Goal: Find specific page/section: Locate a particular part of the current website

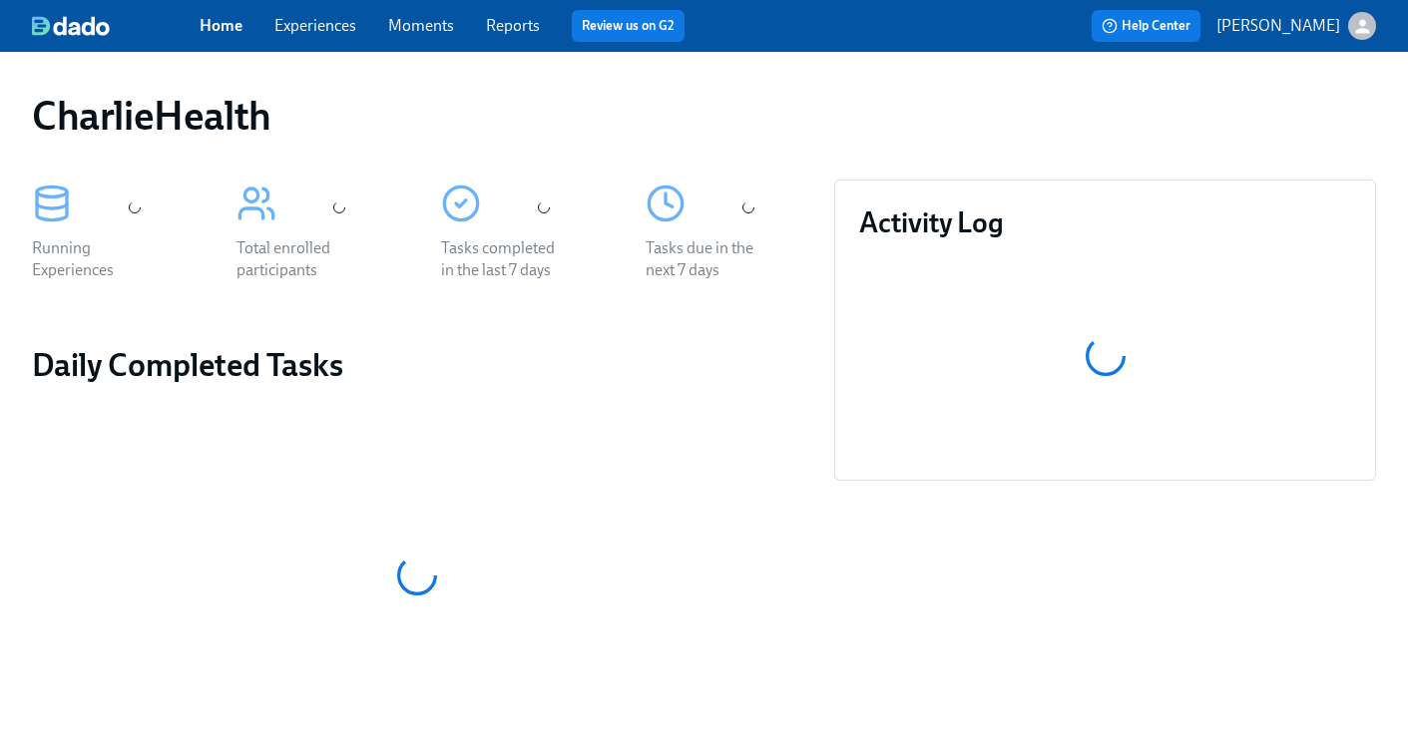
click at [305, 30] on link "Experiences" at bounding box center [315, 25] width 82 height 19
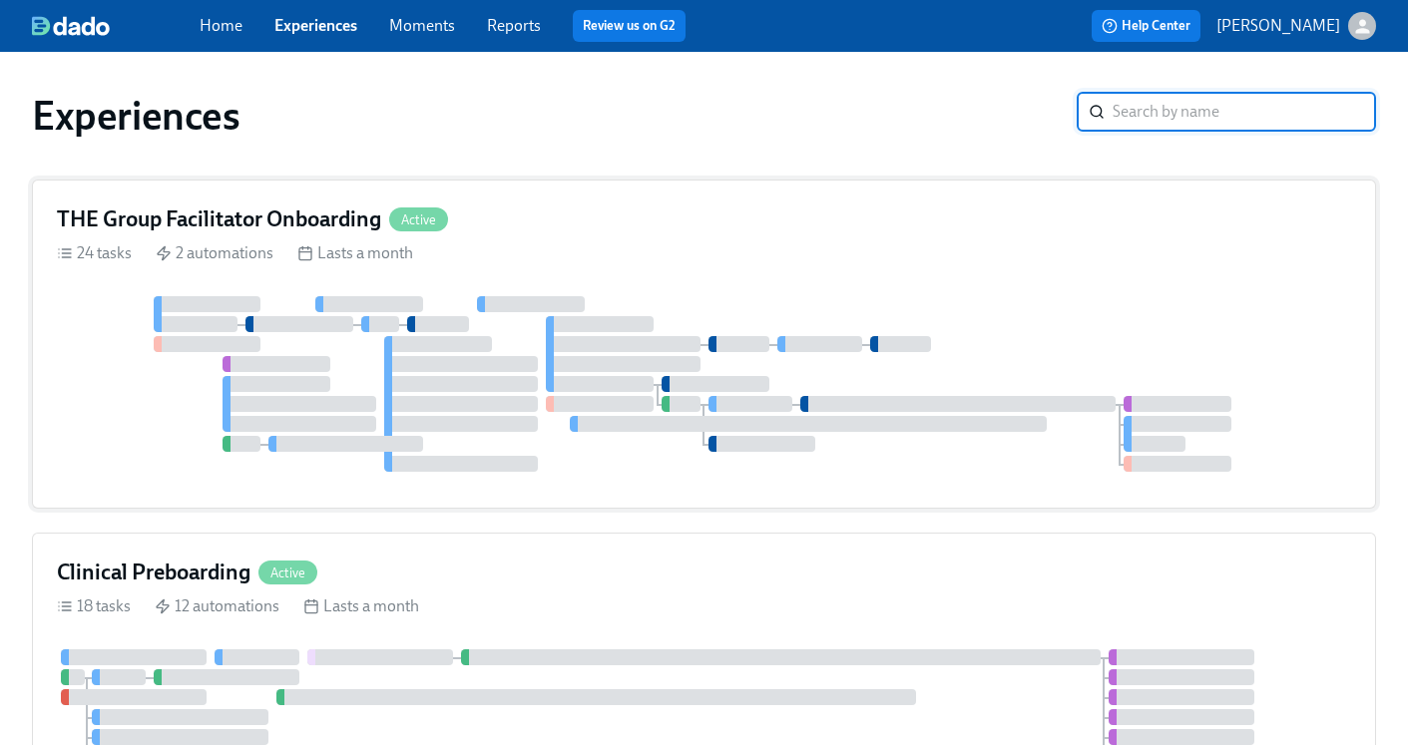
click at [304, 221] on h4 "THE Group Facilitator Onboarding" at bounding box center [219, 220] width 324 height 30
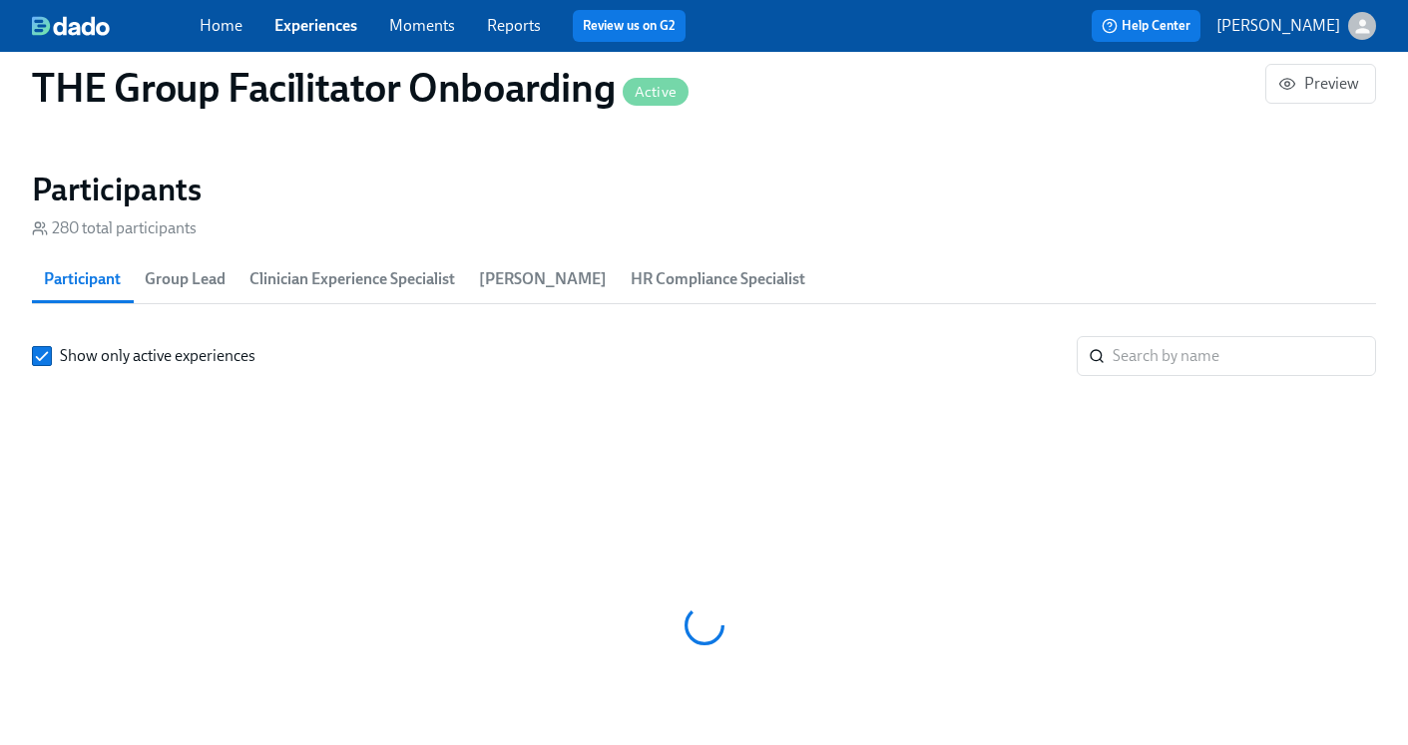
scroll to position [0, 27110]
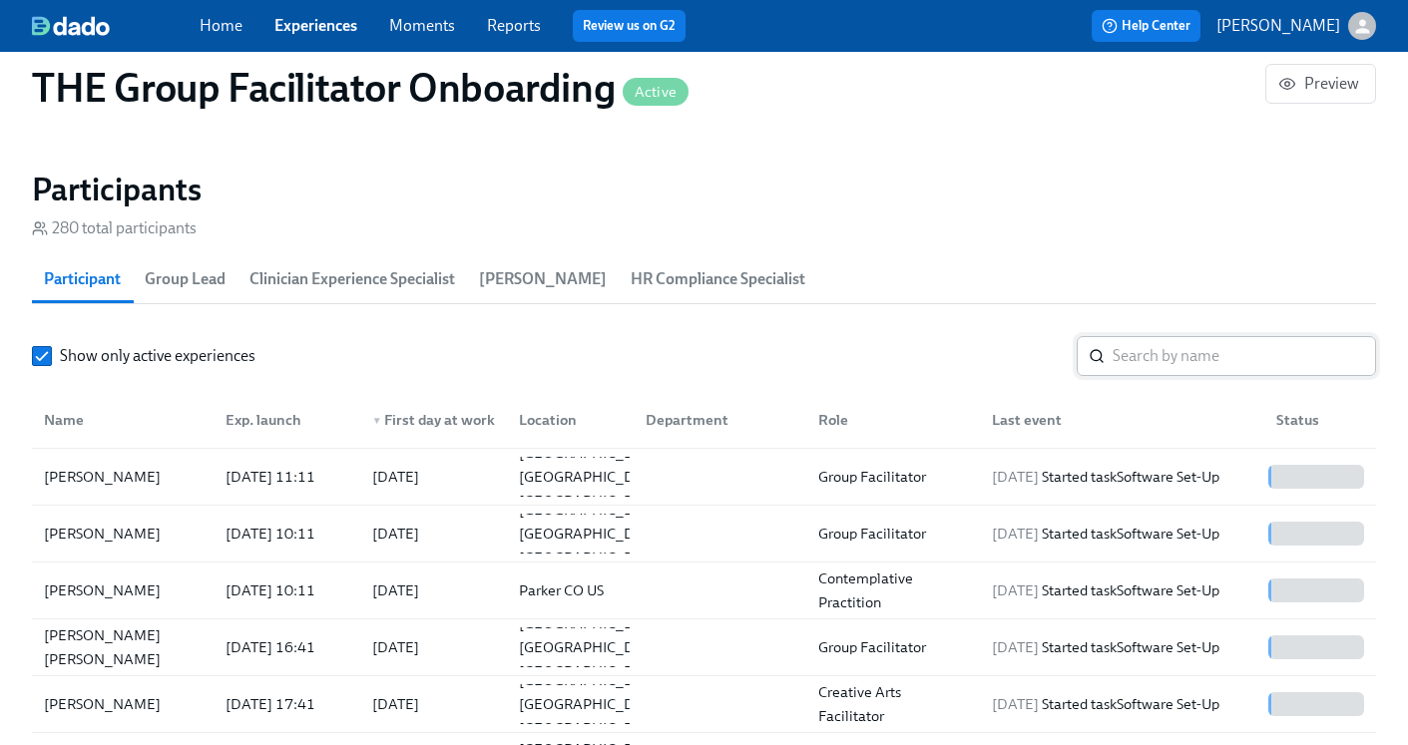
click at [1120, 373] on input "search" at bounding box center [1244, 356] width 263 height 40
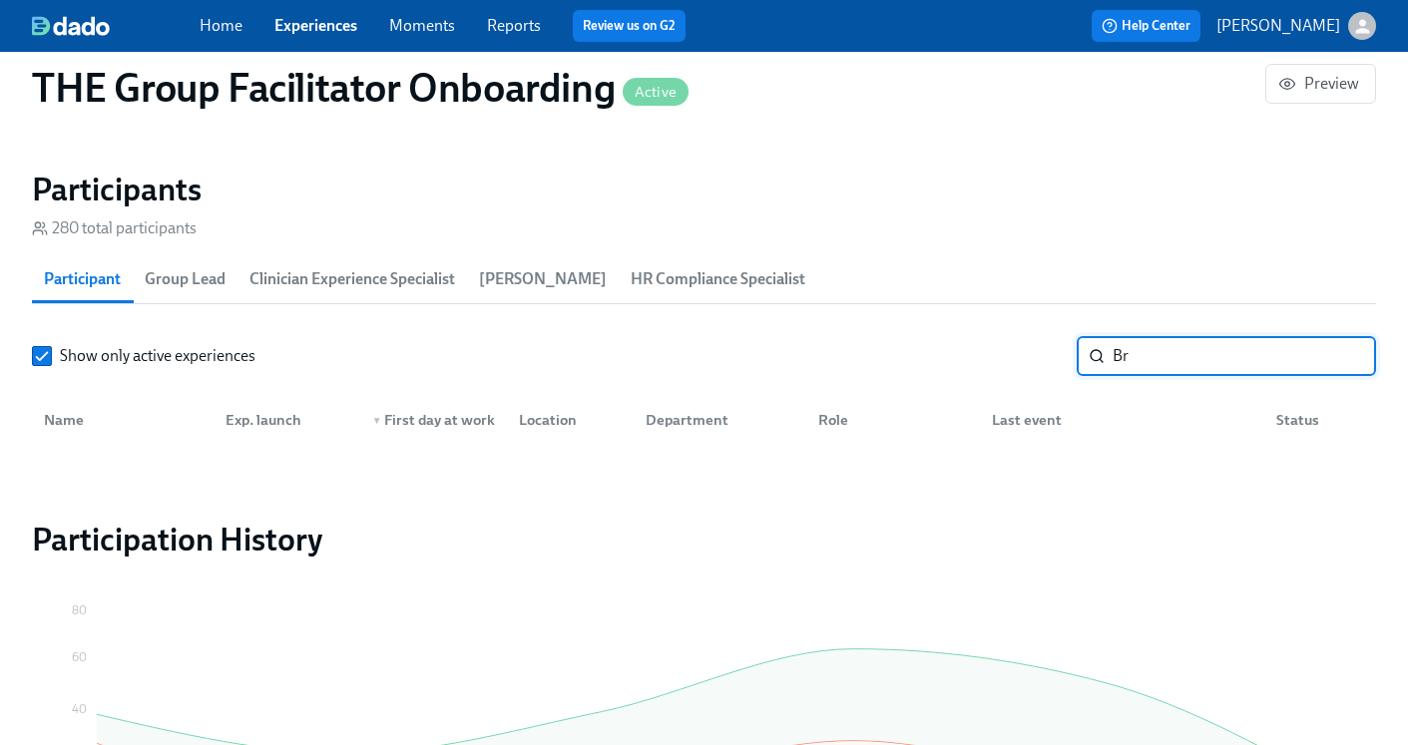
type input "B"
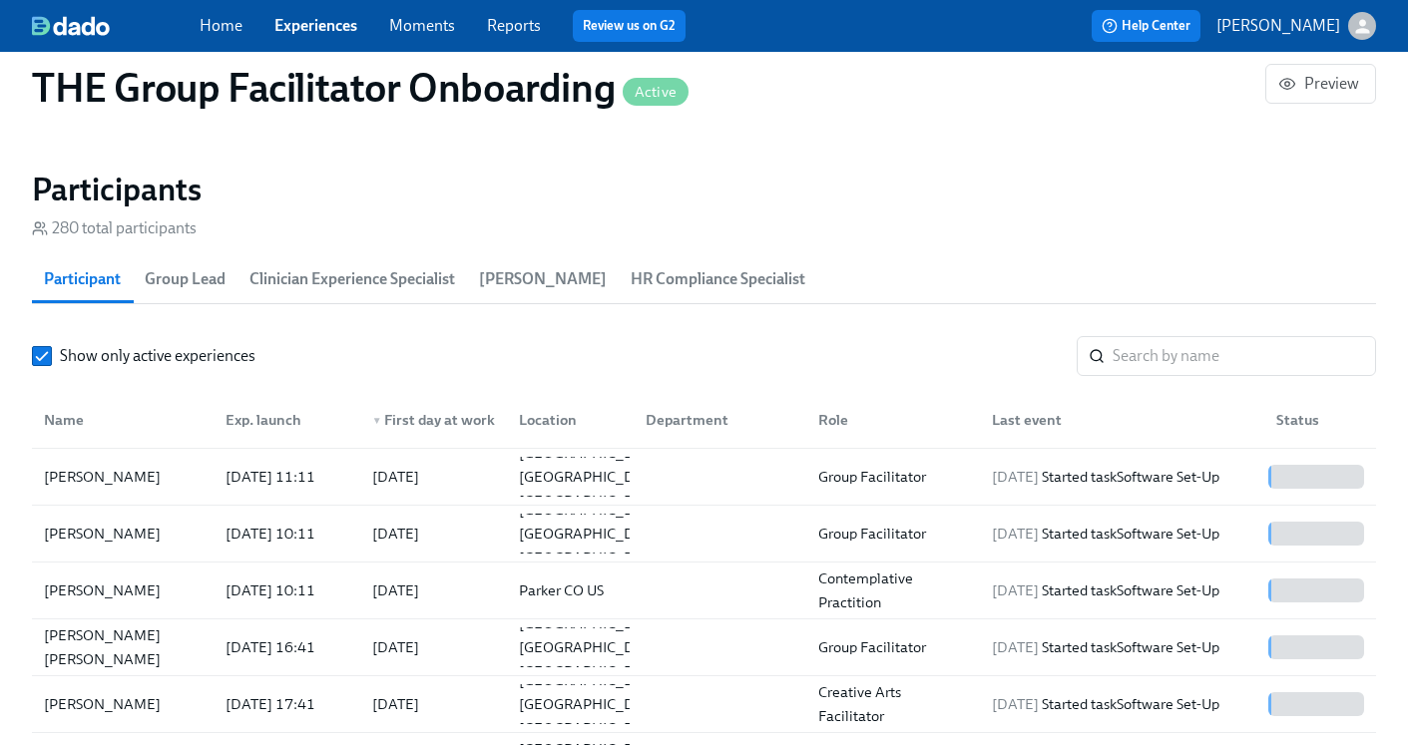
click at [301, 25] on link "Experiences" at bounding box center [315, 25] width 83 height 19
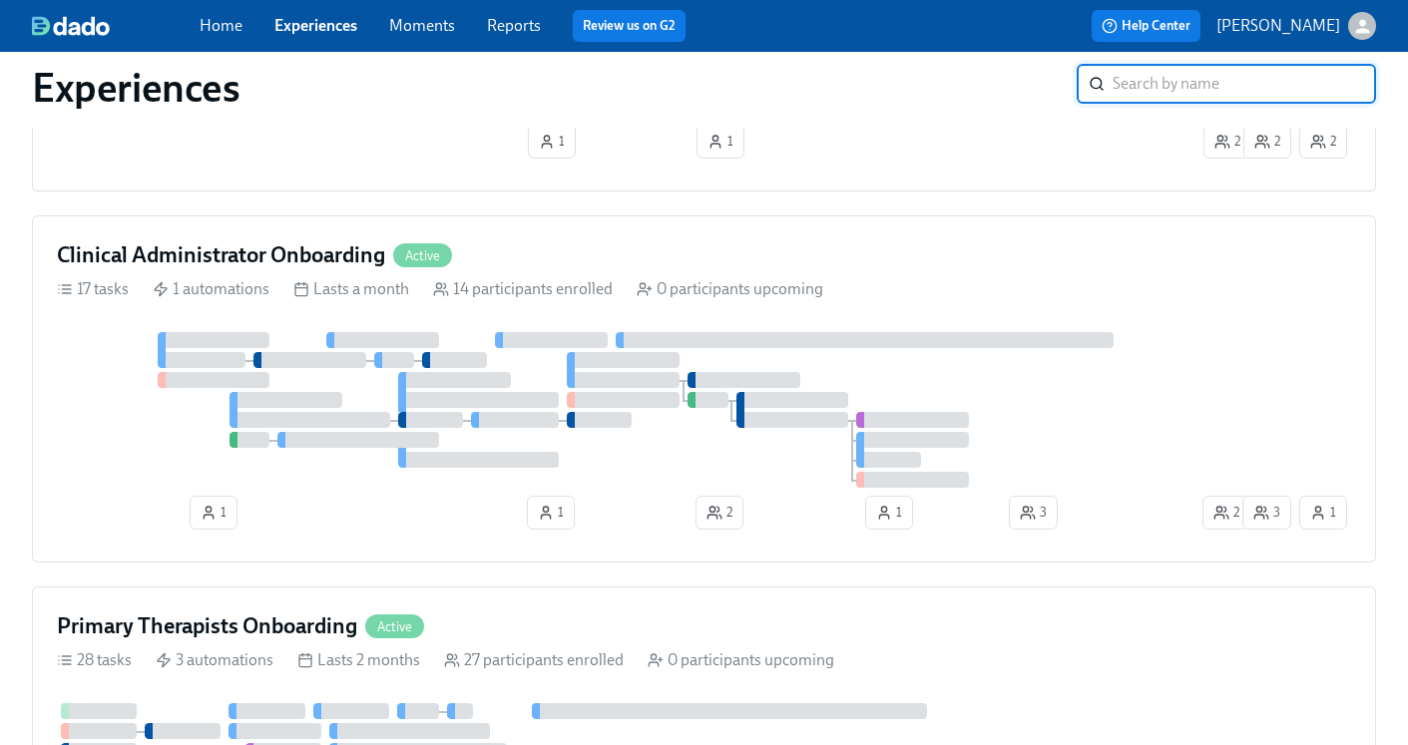
scroll to position [1171, 0]
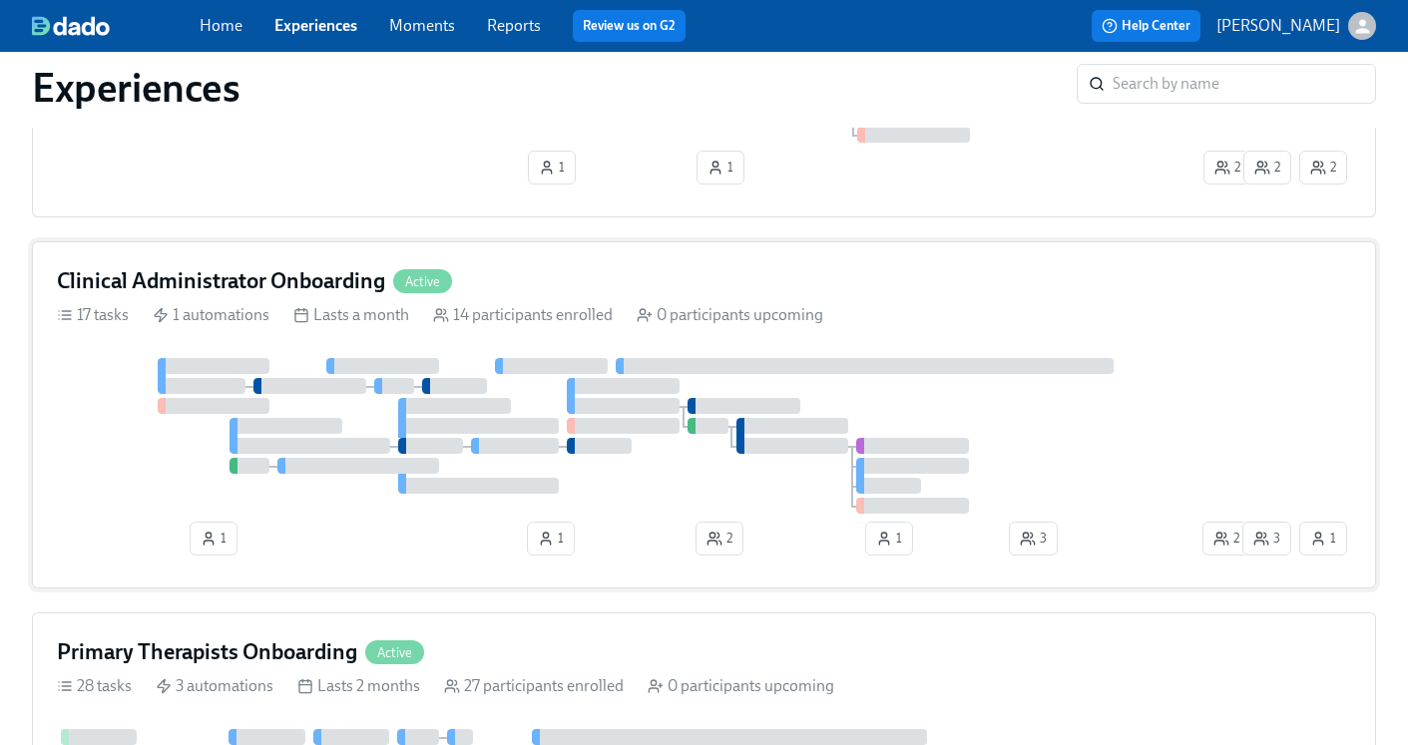
click at [295, 282] on h4 "Clinical Administrator Onboarding" at bounding box center [221, 281] width 328 height 30
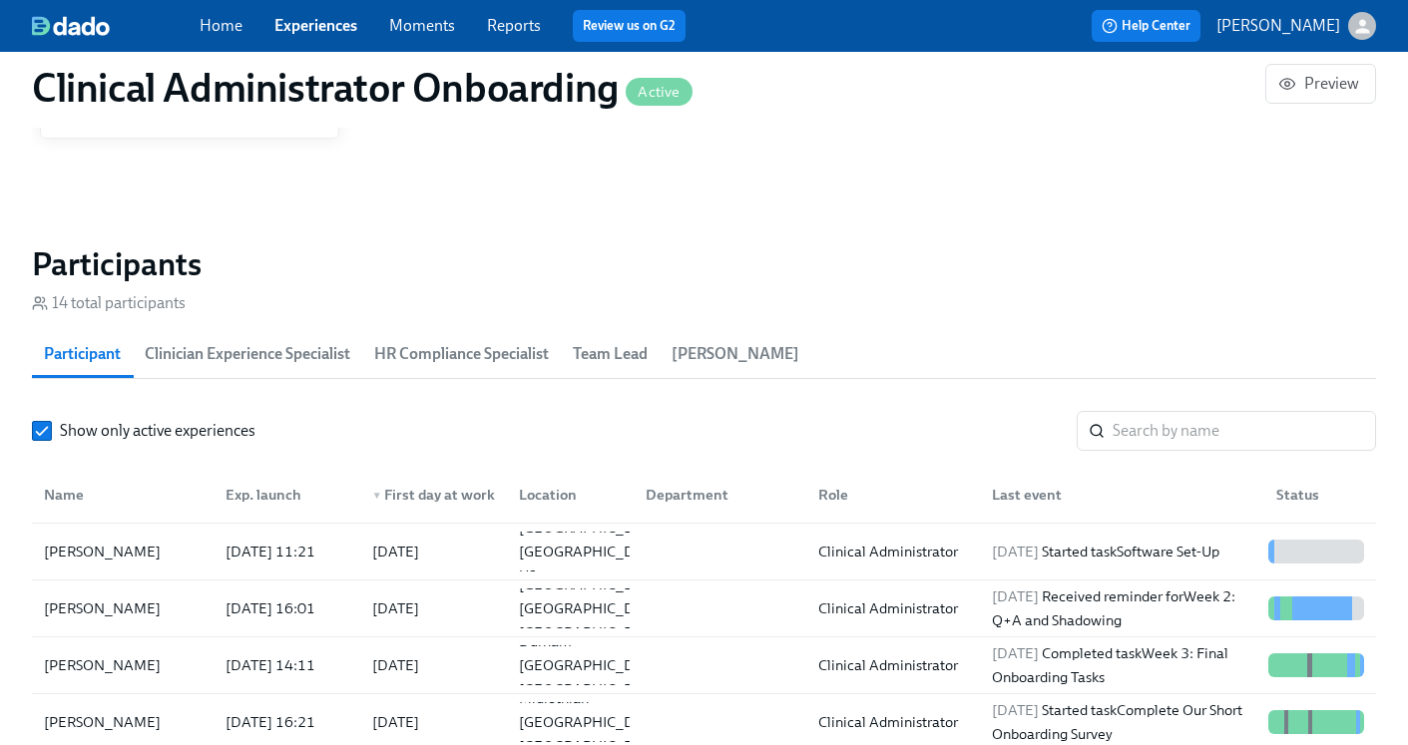
scroll to position [1564, 0]
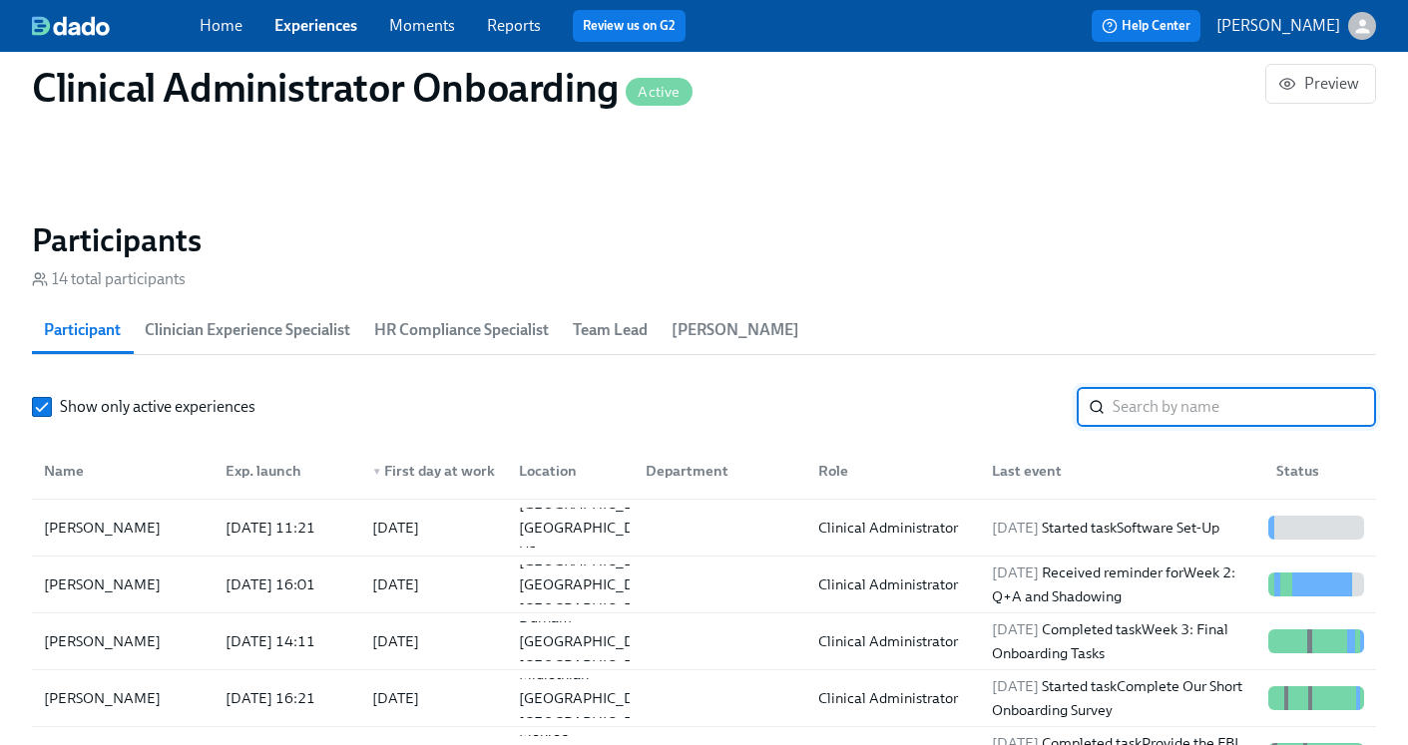
click at [1151, 419] on input "search" at bounding box center [1244, 407] width 263 height 40
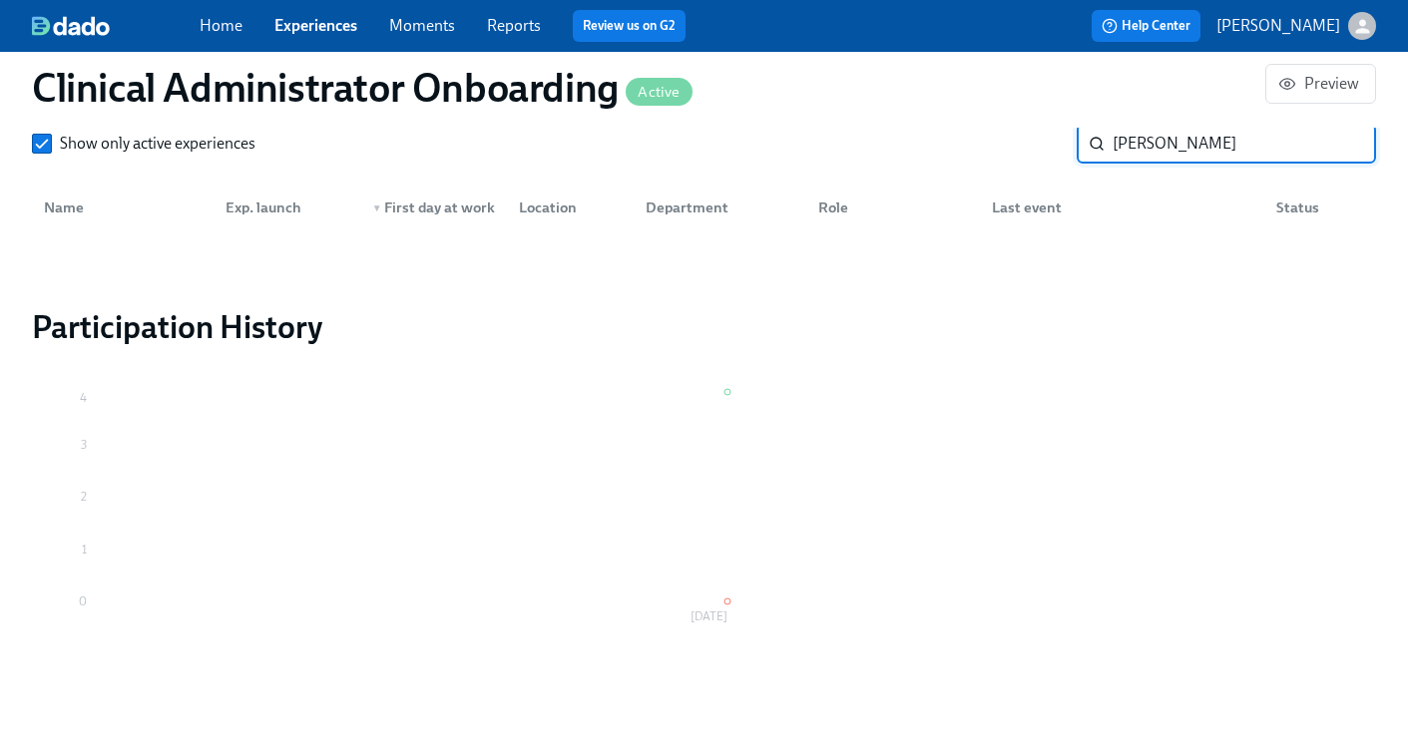
type input "Britta"
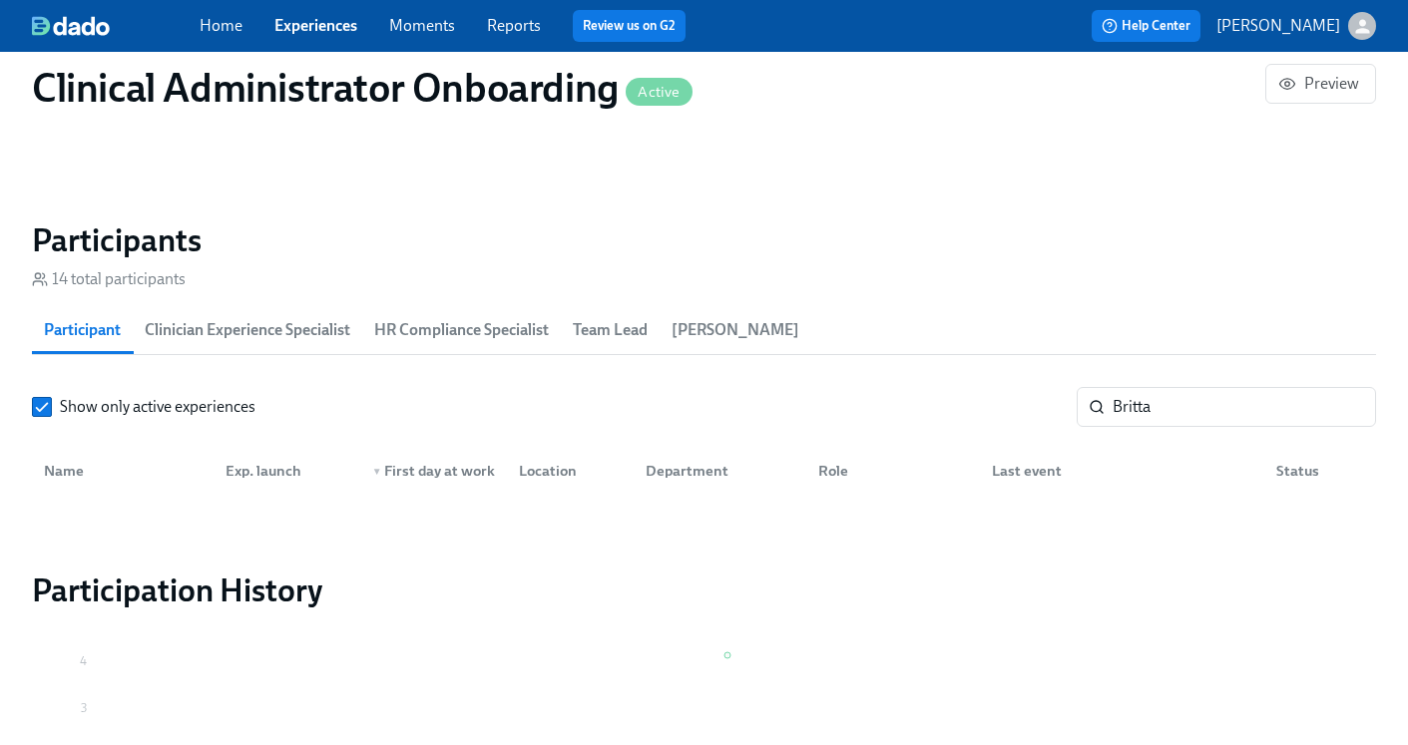
click at [219, 28] on link "Home" at bounding box center [221, 25] width 43 height 19
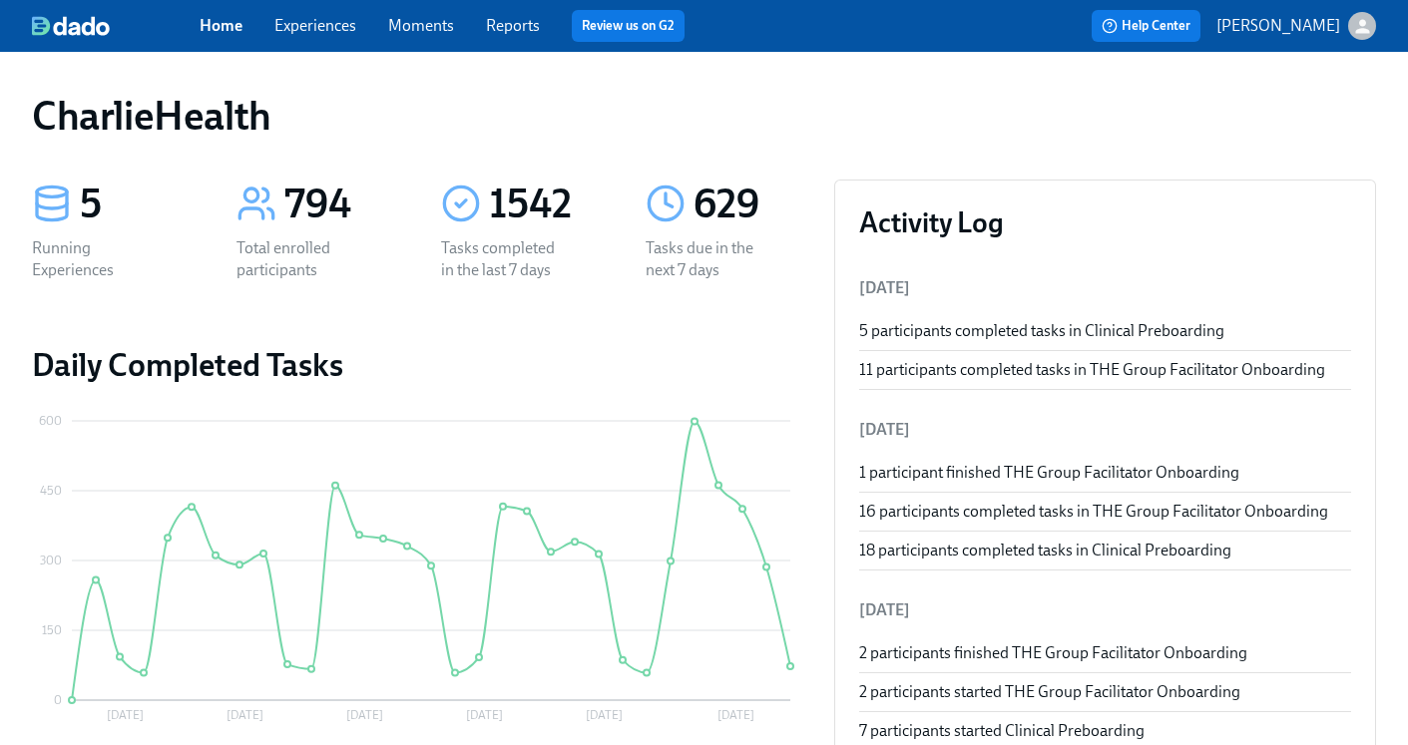
click at [305, 20] on link "Experiences" at bounding box center [315, 25] width 82 height 19
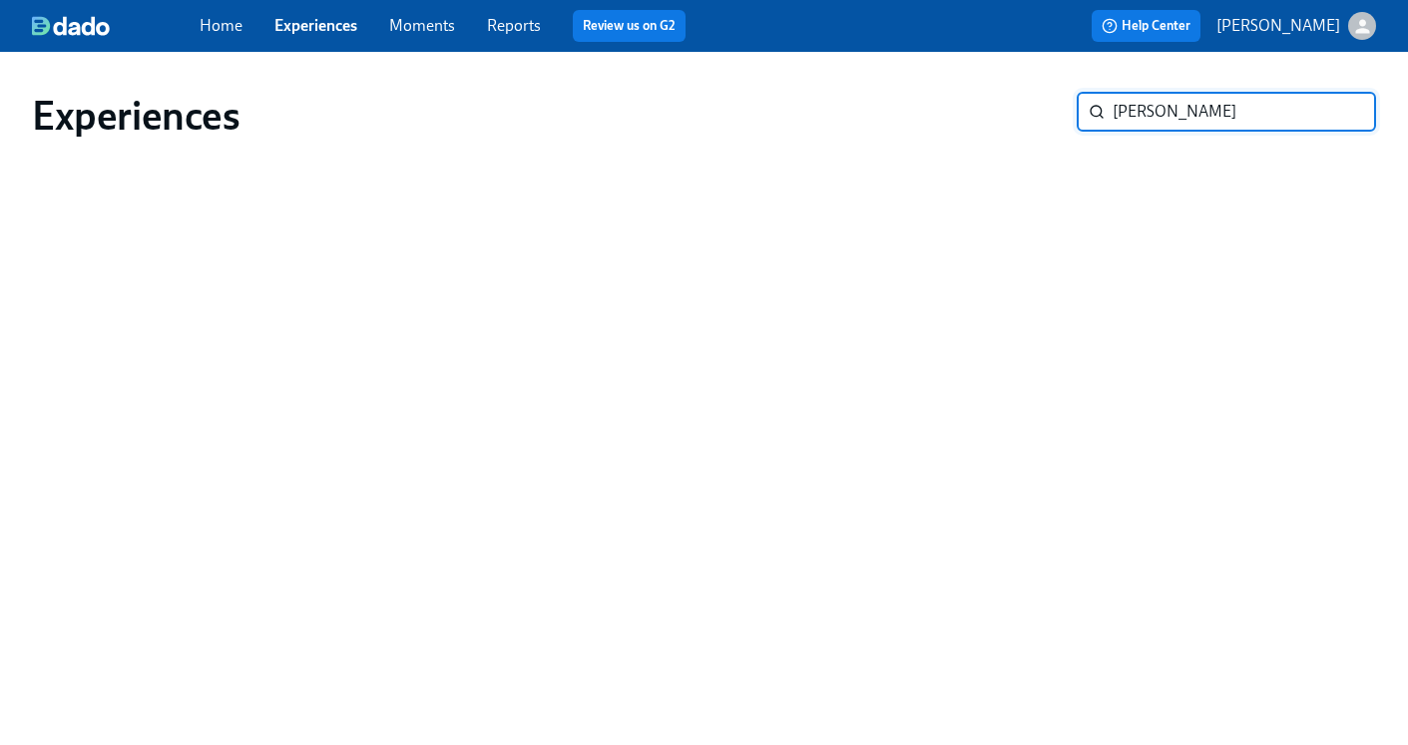
type input "[PERSON_NAME]"
click at [1332, 117] on input "[PERSON_NAME]" at bounding box center [1244, 112] width 263 height 40
click at [1354, 115] on input "[PERSON_NAME]" at bounding box center [1244, 112] width 263 height 40
click at [1342, 111] on input "[PERSON_NAME]" at bounding box center [1244, 112] width 263 height 40
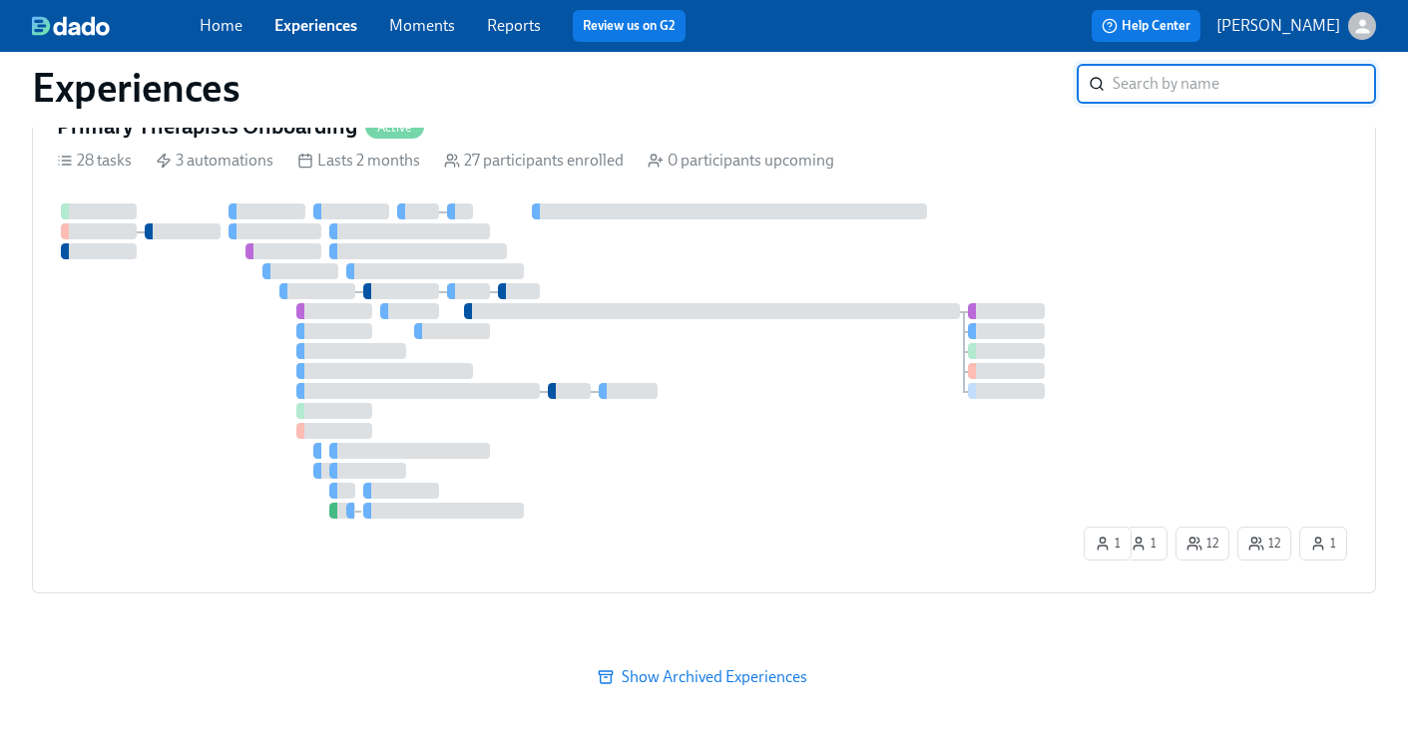
scroll to position [1362, 0]
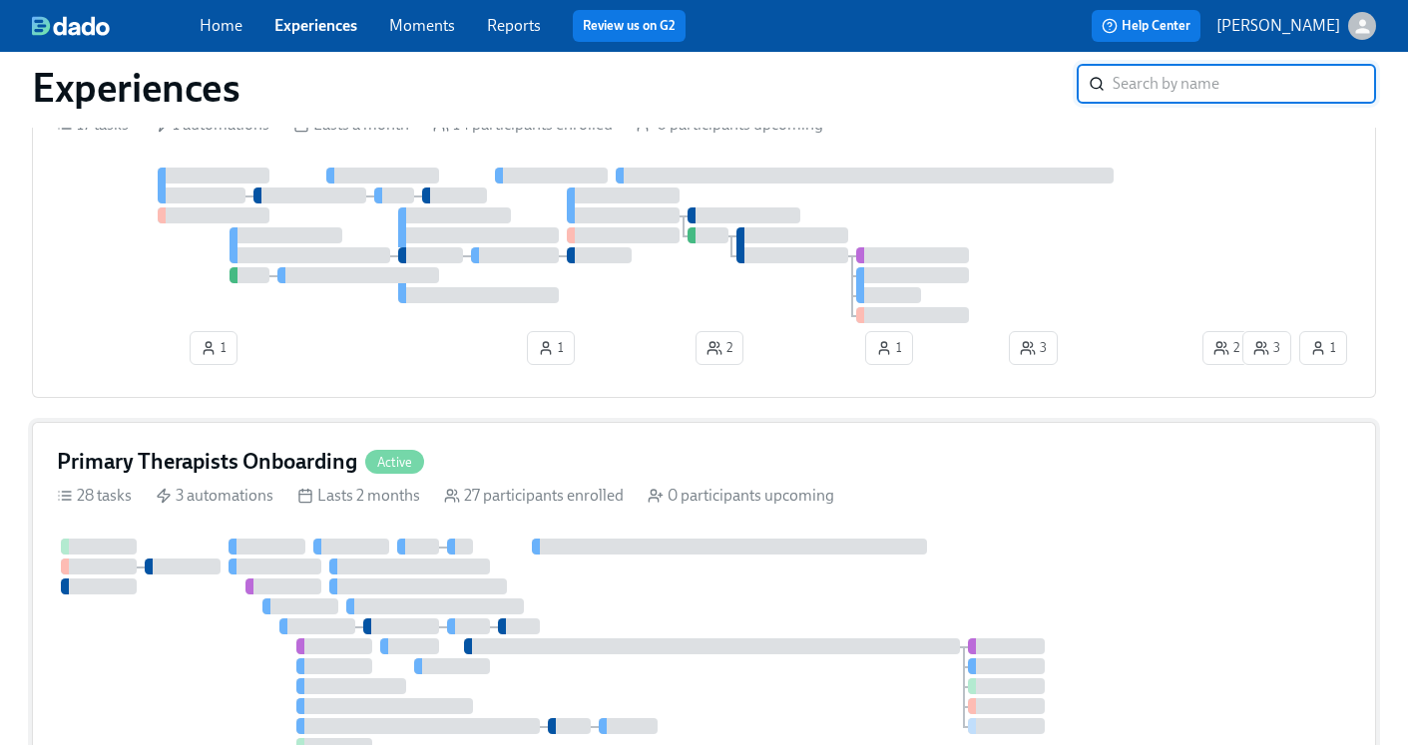
click at [185, 465] on h4 "Primary Therapists Onboarding" at bounding box center [207, 462] width 300 height 30
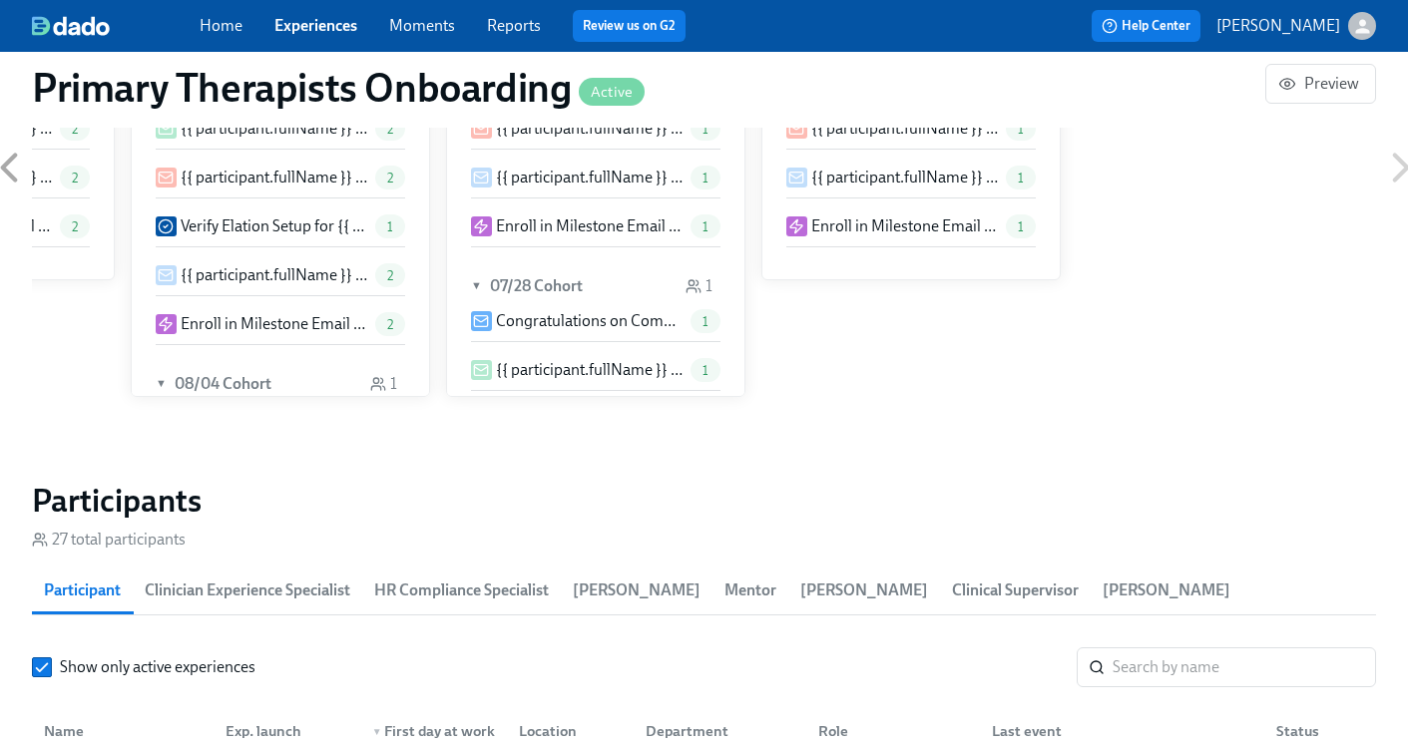
scroll to position [1850, 0]
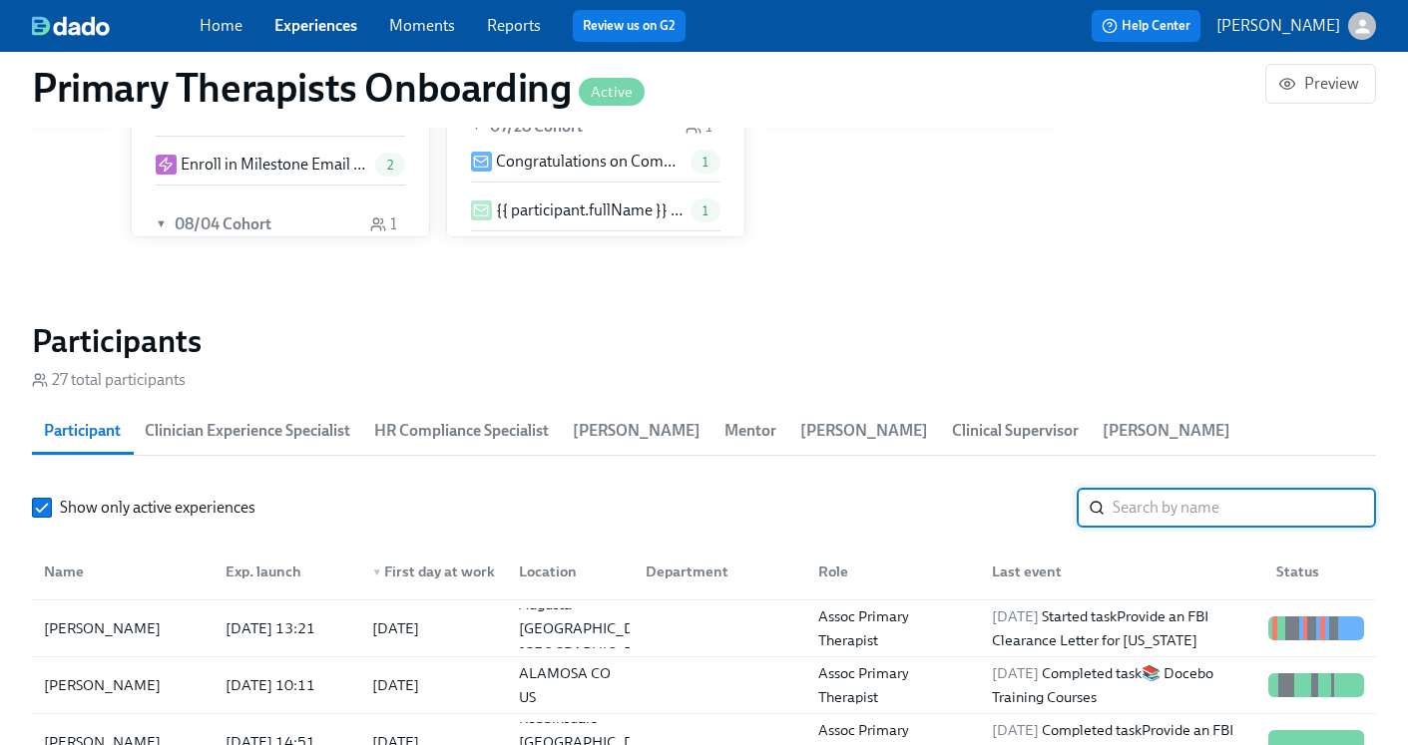
click at [1155, 488] on input "search" at bounding box center [1244, 508] width 263 height 40
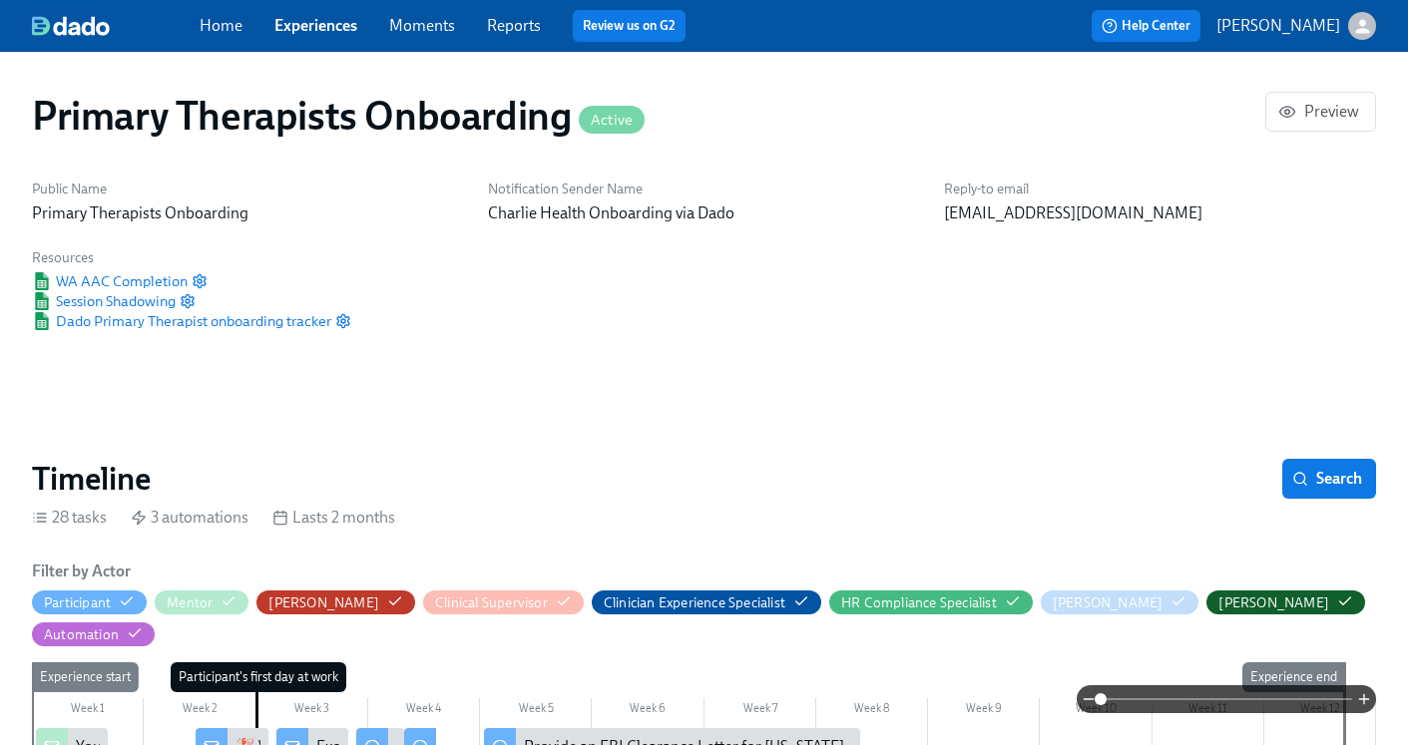
type input "[PERSON_NAME]"
click at [212, 37] on div "Home Experiences Moments Reports Review us on G2" at bounding box center [494, 26] width 589 height 32
click at [219, 19] on link "Home" at bounding box center [221, 25] width 43 height 19
